Goal: Task Accomplishment & Management: Complete application form

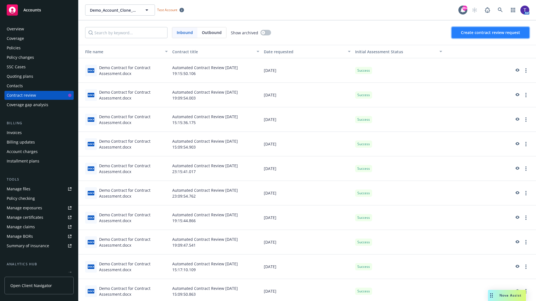
click at [490, 33] on span "Create contract review request" at bounding box center [490, 32] width 59 height 5
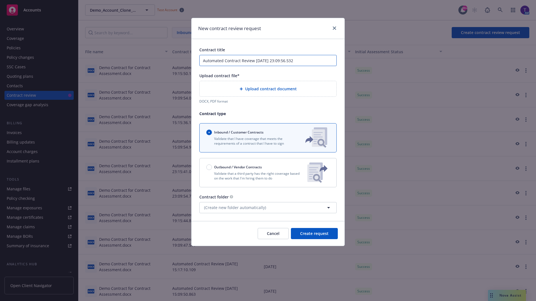
type input "Automated Contract Review 10-15-2025 23:09:56.532"
click at [268, 173] on p "Validate that a third party has the right coverage based on the work that I'm h…" at bounding box center [254, 175] width 97 height 9
radio input "false"
radio input "true"
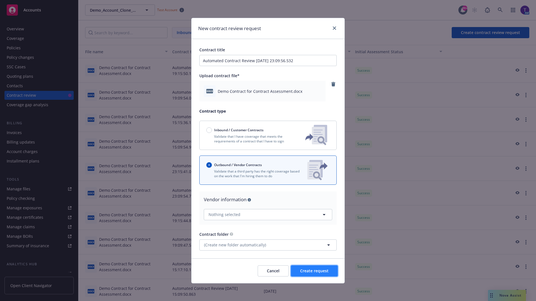
click at [314, 271] on span "Create request" at bounding box center [314, 270] width 28 height 5
